Goal: Task Accomplishment & Management: Use online tool/utility

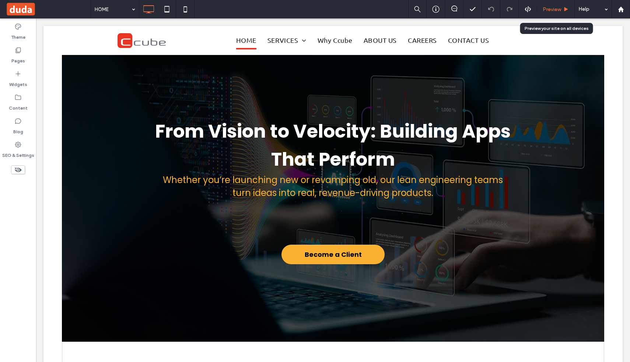
click at [553, 11] on span "Preview" at bounding box center [552, 9] width 18 height 6
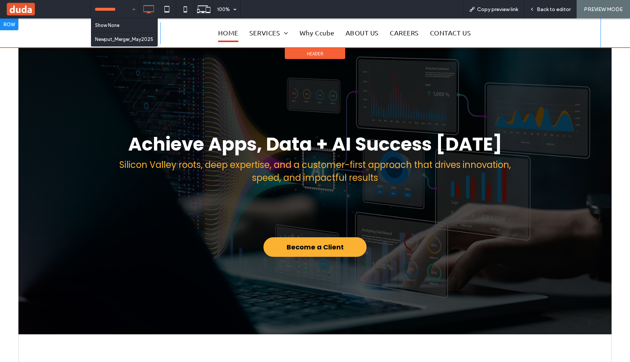
click at [46, 41] on div "Click To Paste HOME SERVICES Overview Strategic Consulting AI & GenAI Data Anal…" at bounding box center [300, 32] width 601 height 29
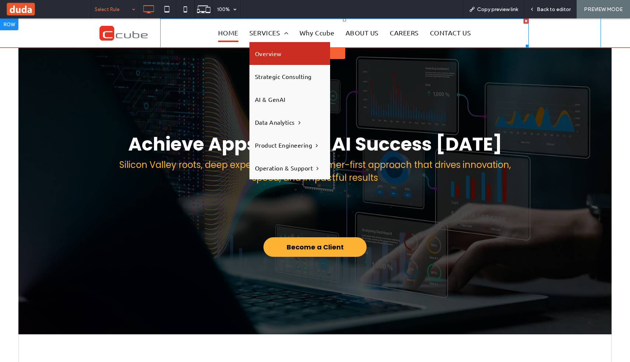
click at [279, 58] on span "Overview" at bounding box center [268, 54] width 27 height 12
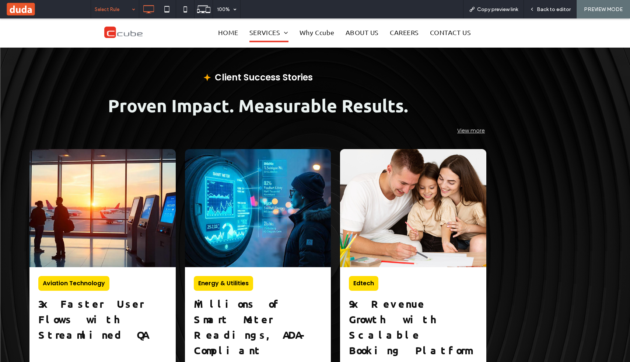
scroll to position [1572, 0]
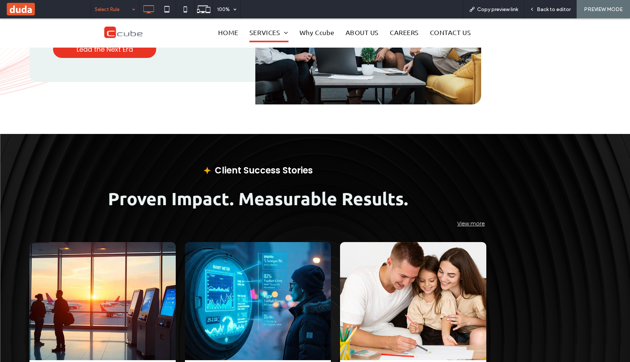
click at [462, 187] on div "Proven Impact. Measurable Results." at bounding box center [257, 198] width 457 height 23
click at [535, 7] on icon at bounding box center [532, 9] width 5 height 5
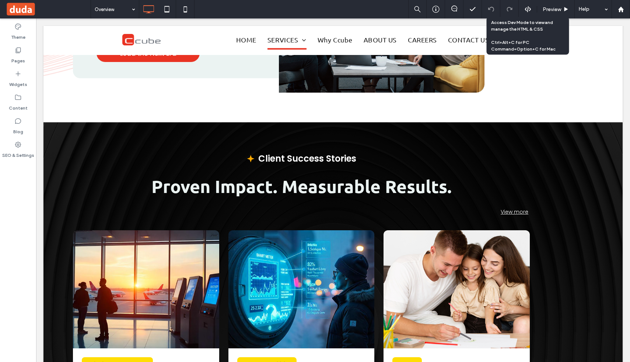
scroll to position [1554, 0]
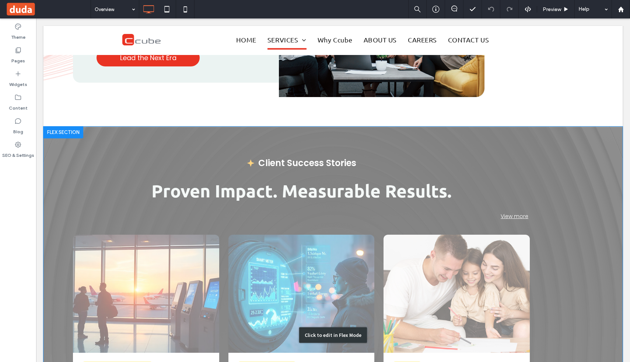
click at [534, 176] on div "Click to edit in Flex Mode" at bounding box center [334, 334] width 580 height 417
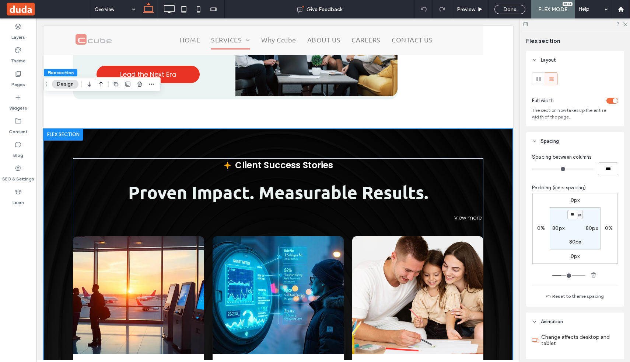
click at [498, 144] on div "Client Success Stories Proven Impact. Measurable Results. View more Learn more …" at bounding box center [279, 343] width 470 height 429
click at [471, 158] on div "Client Success Stories Proven Impact. Measurable Results. View more Learn more …" at bounding box center [278, 343] width 411 height 370
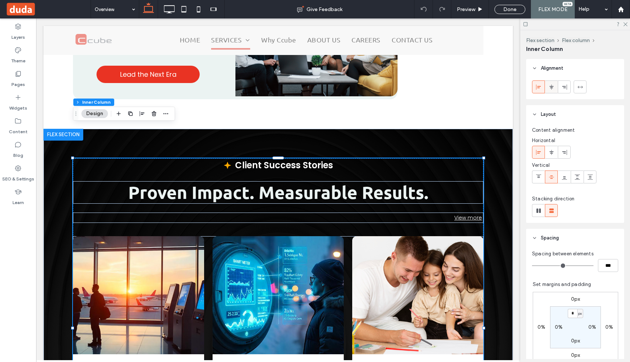
click at [547, 87] on div at bounding box center [552, 87] width 12 height 12
click at [502, 7] on div "Done" at bounding box center [510, 9] width 31 height 9
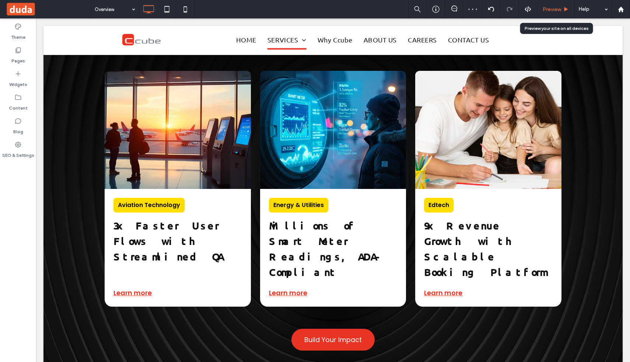
click at [558, 11] on span "Preview" at bounding box center [552, 9] width 18 height 6
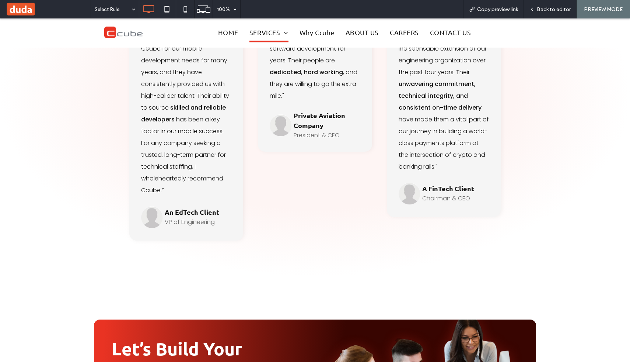
scroll to position [2662, 0]
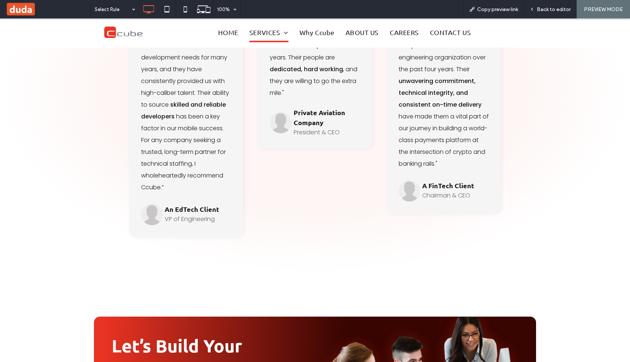
click at [334, 193] on div "Our Testimonials Hear from Our Clients “We have been partnering with Ccube for …" at bounding box center [315, 92] width 442 height 362
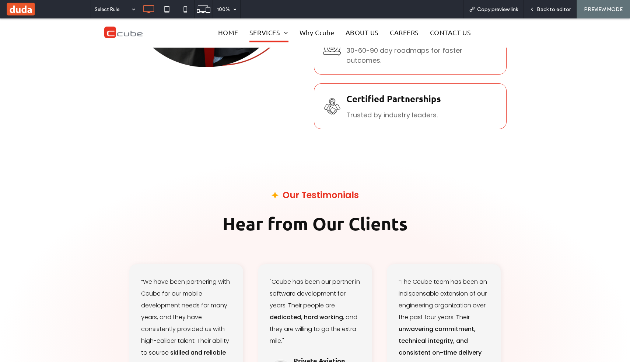
scroll to position [2414, 0]
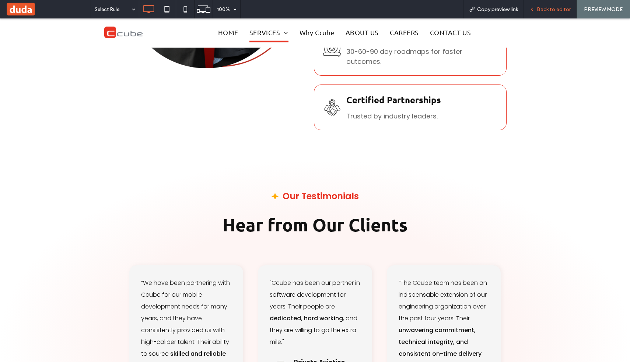
click at [542, 8] on span "Back to editor" at bounding box center [554, 9] width 34 height 6
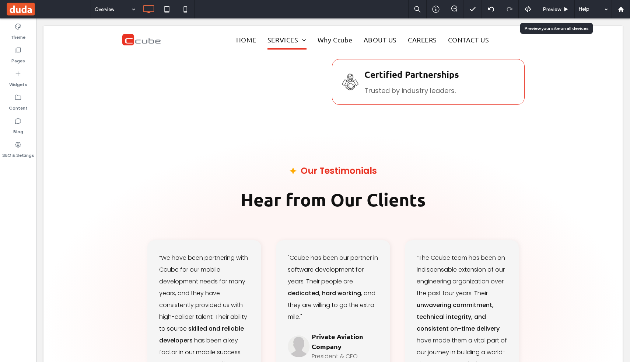
scroll to position [2390, 0]
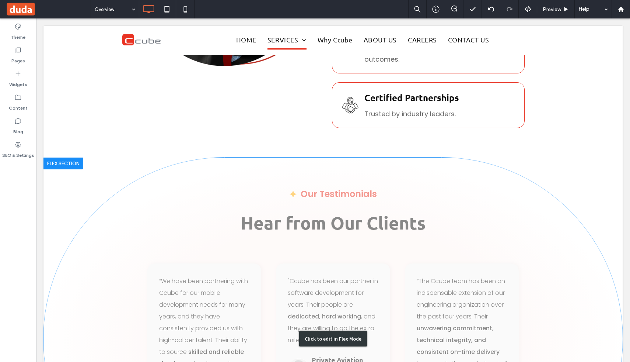
click at [142, 219] on div "Click to edit in Flex Mode" at bounding box center [334, 338] width 580 height 362
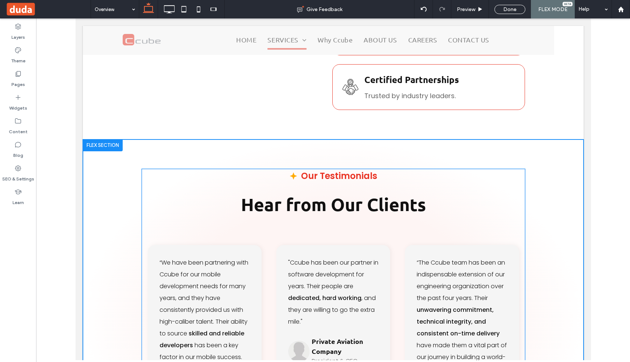
scroll to position [2376, 0]
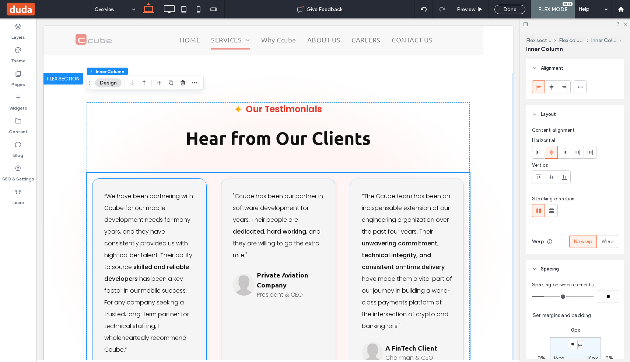
scroll to position [2490, 0]
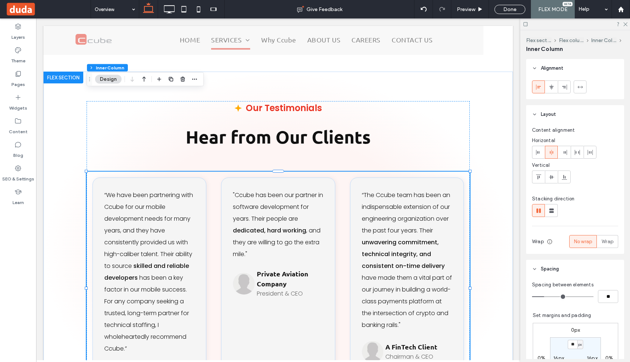
click at [88, 261] on div "“We have been partnering with Ccube for our mobile development needs for many y…" at bounding box center [278, 287] width 383 height 233
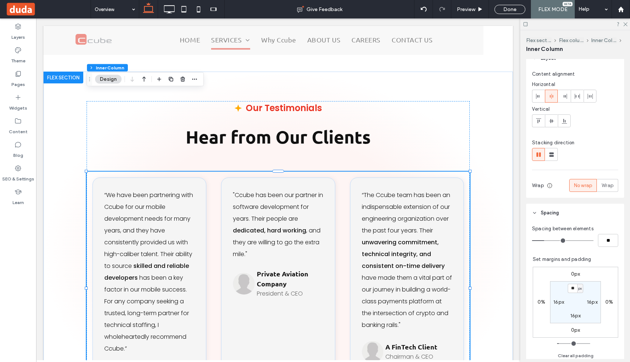
scroll to position [74, 0]
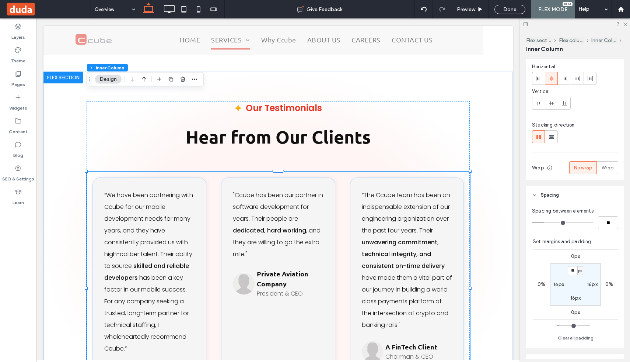
click at [555, 285] on label "16px" at bounding box center [559, 284] width 11 height 6
type input "*"
click at [571, 268] on label "16px" at bounding box center [576, 270] width 11 height 6
type input "**"
type input "*"
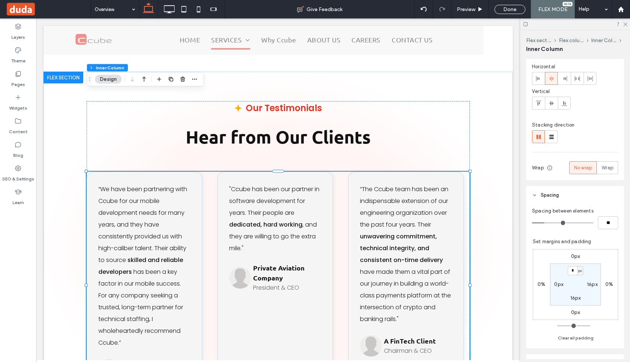
click at [589, 285] on label "16px" at bounding box center [592, 284] width 11 height 6
type input "**"
type input "*"
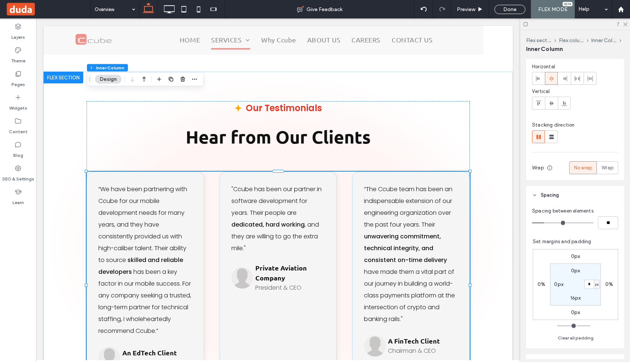
click at [577, 300] on label "16px" at bounding box center [576, 298] width 11 height 6
type input "**"
type input "*"
click at [511, 5] on div "Done" at bounding box center [510, 9] width 31 height 9
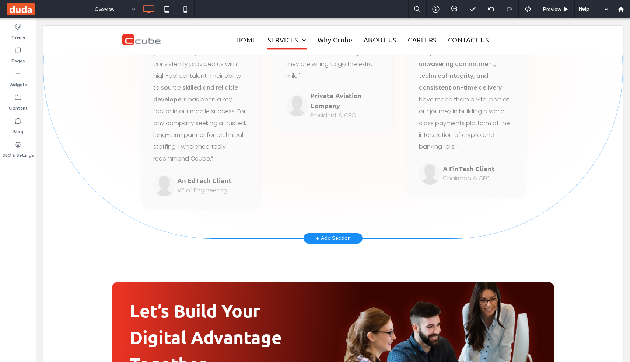
scroll to position [2660, 0]
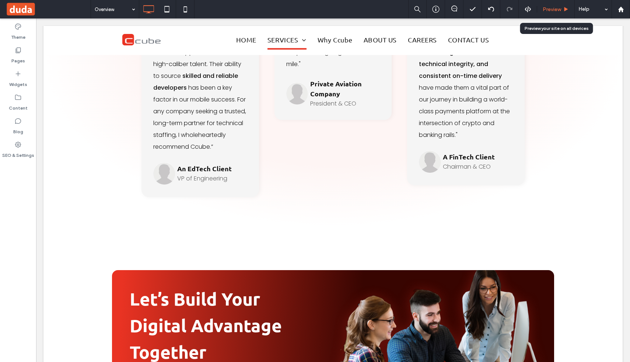
click at [557, 13] on div "Preview" at bounding box center [557, 9] width 38 height 18
click at [554, 7] on span "Preview" at bounding box center [552, 9] width 18 height 6
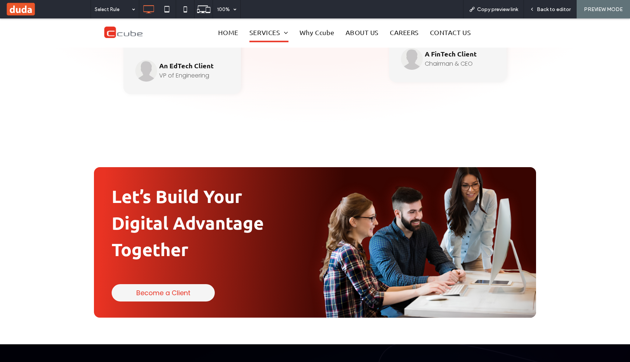
scroll to position [2800, 0]
